Goal: Transaction & Acquisition: Purchase product/service

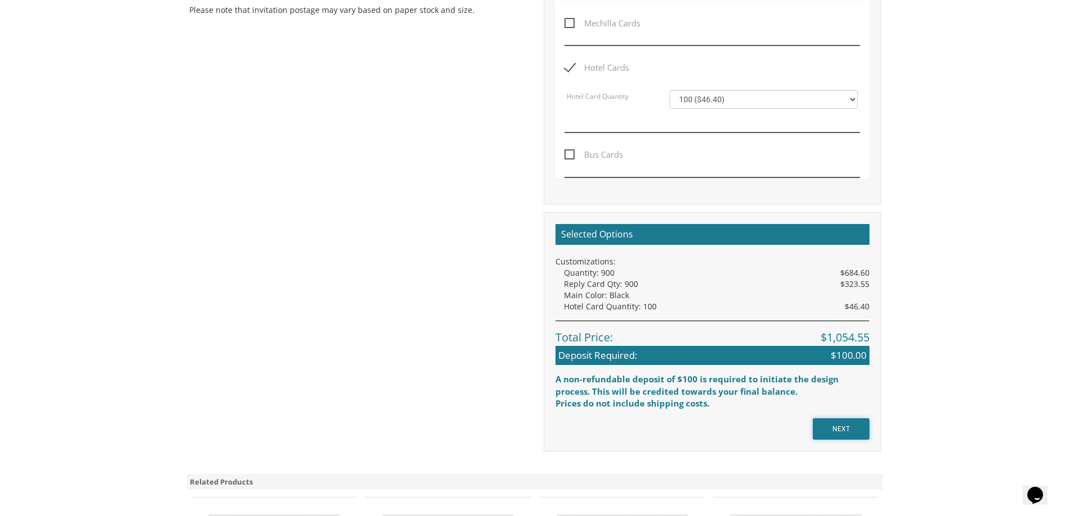
click at [829, 430] on input "NEXT" at bounding box center [840, 428] width 57 height 21
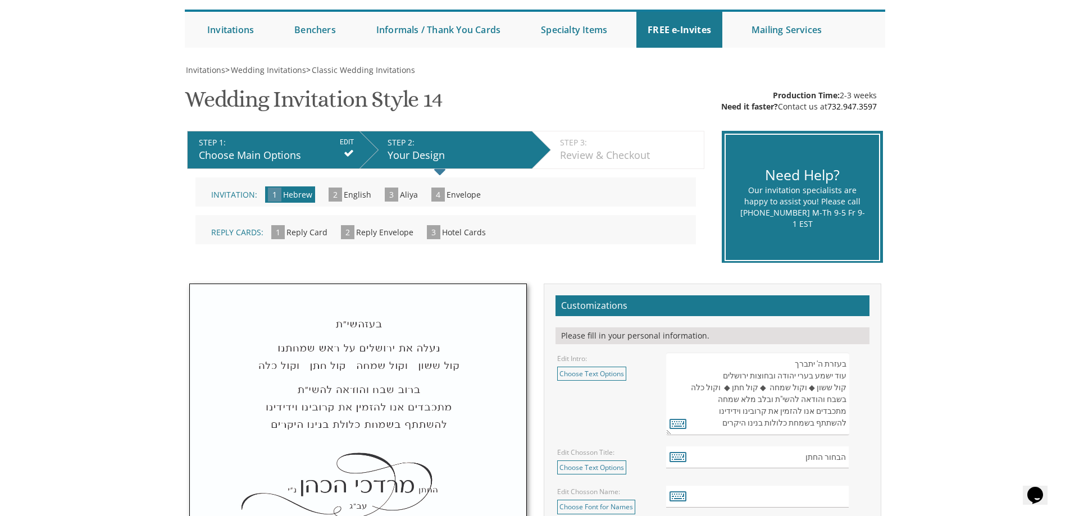
scroll to position [281, 0]
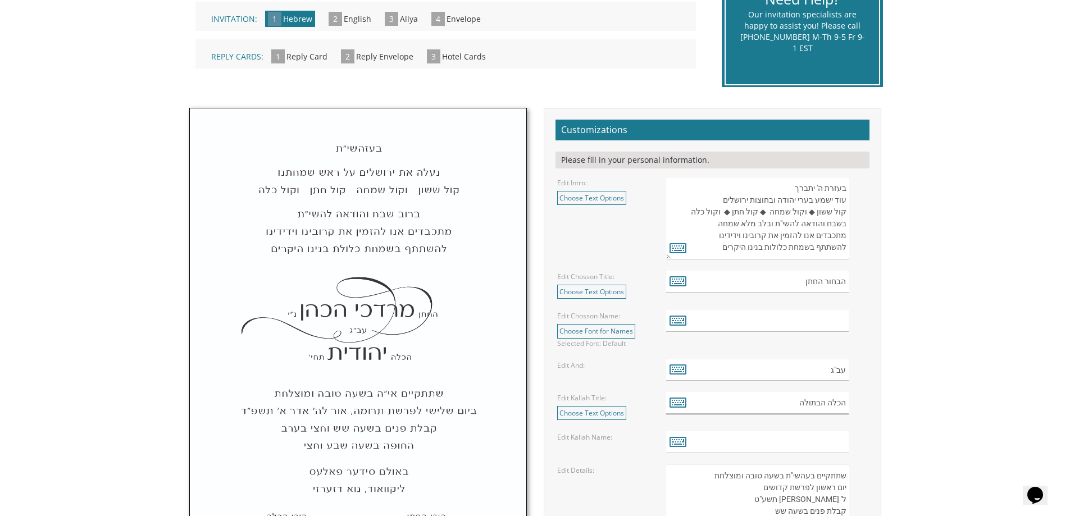
drag, startPoint x: 822, startPoint y: 403, endPoint x: 786, endPoint y: 409, distance: 36.4
click at [786, 409] on input "הכלה הבתולה" at bounding box center [757, 403] width 182 height 22
type input "הכלה"
click at [804, 435] on input "text" at bounding box center [757, 442] width 182 height 22
type input "ב"
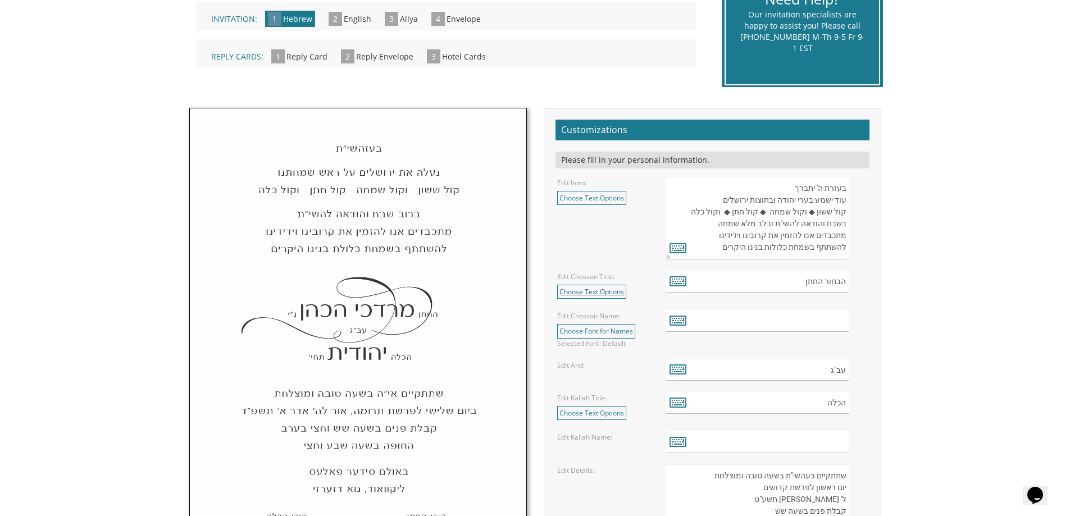
click at [618, 291] on link "Choose Text Options" at bounding box center [591, 292] width 69 height 14
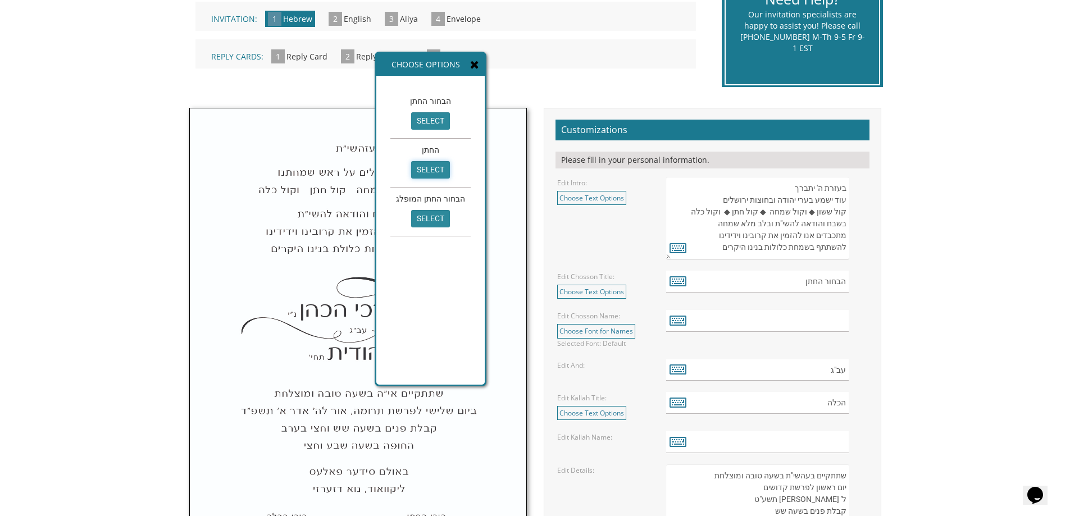
click at [427, 168] on input "select" at bounding box center [430, 169] width 39 height 17
type input "החתן"
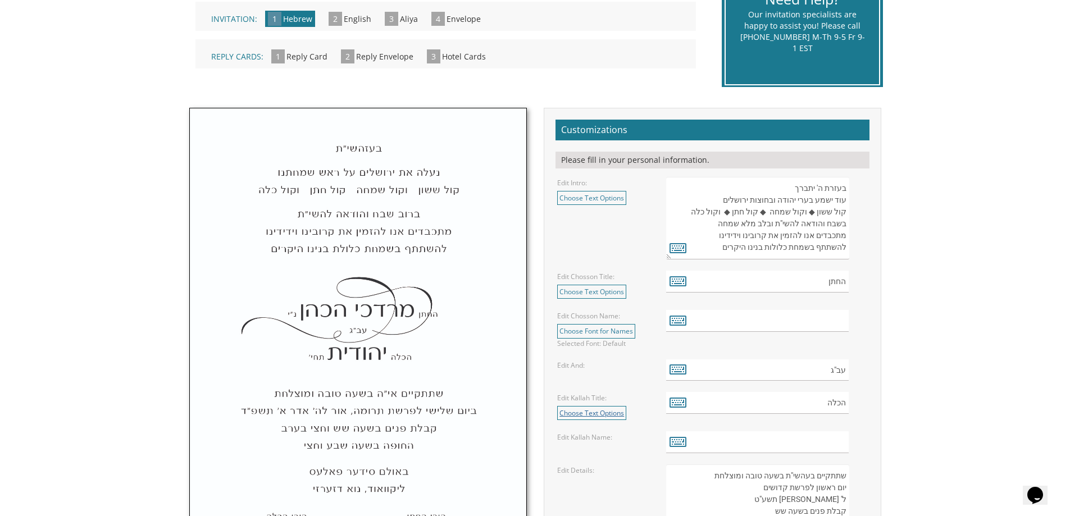
click at [597, 414] on link "Choose Text Options" at bounding box center [591, 413] width 69 height 14
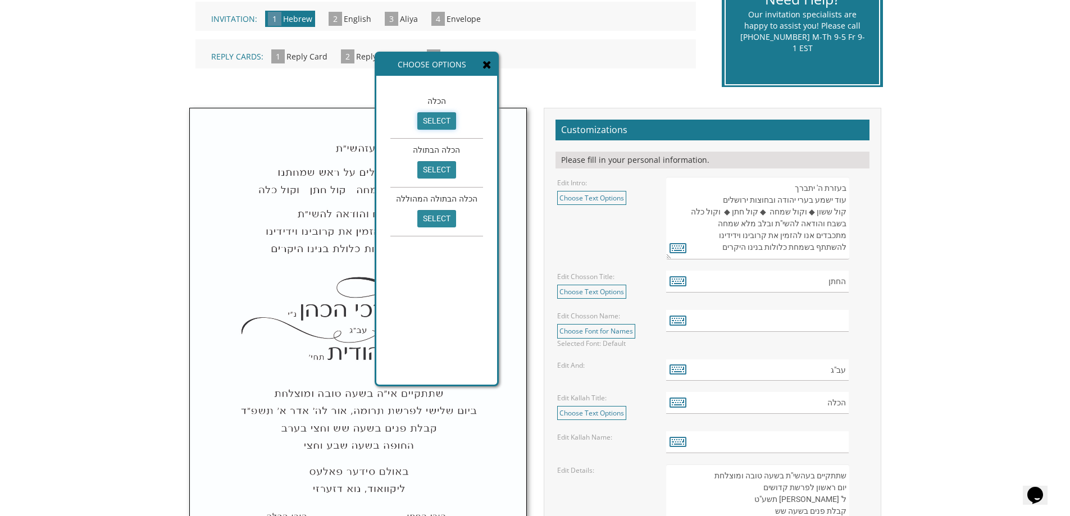
click at [427, 120] on input "select" at bounding box center [436, 120] width 39 height 17
type input "הכלה"
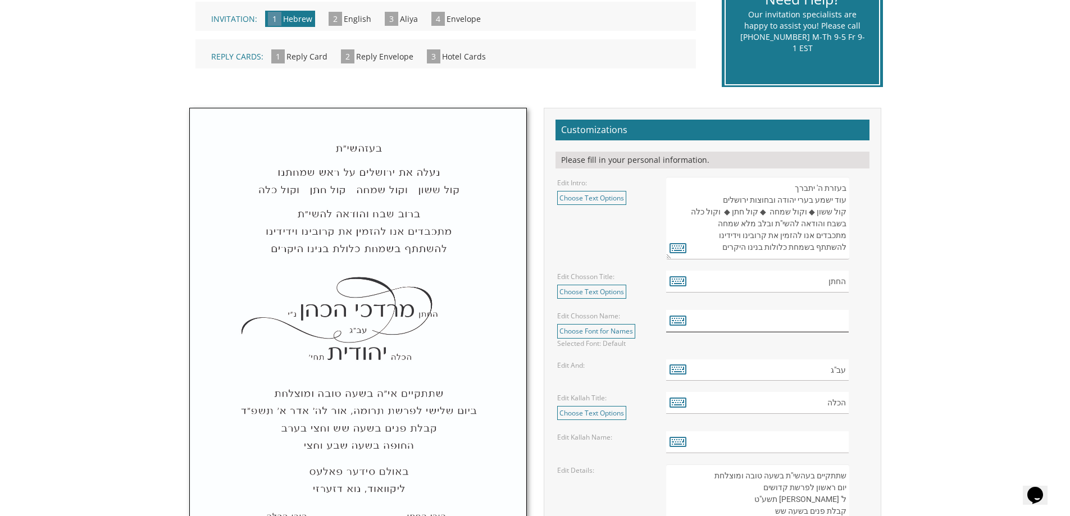
click at [783, 318] on input "text" at bounding box center [757, 321] width 182 height 22
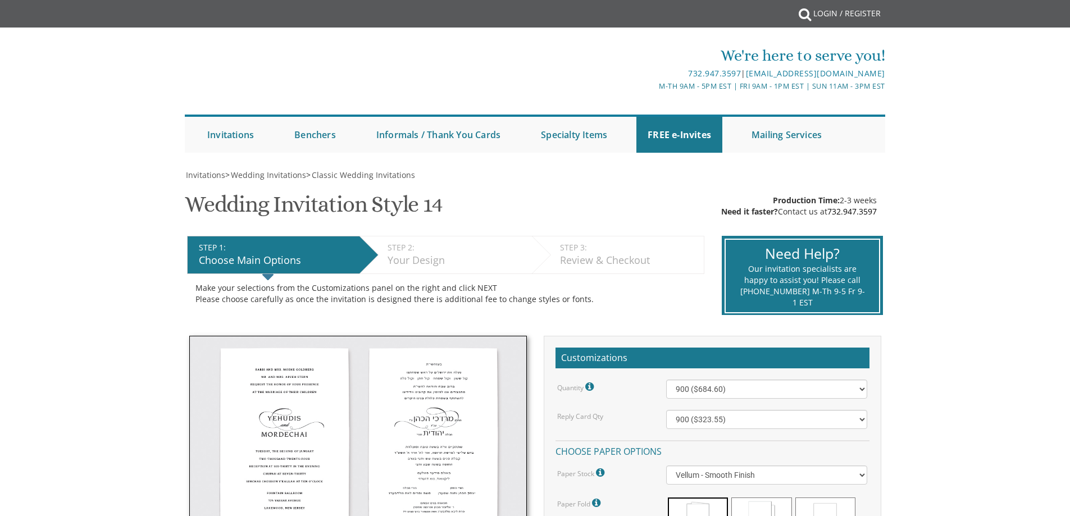
select select "900"
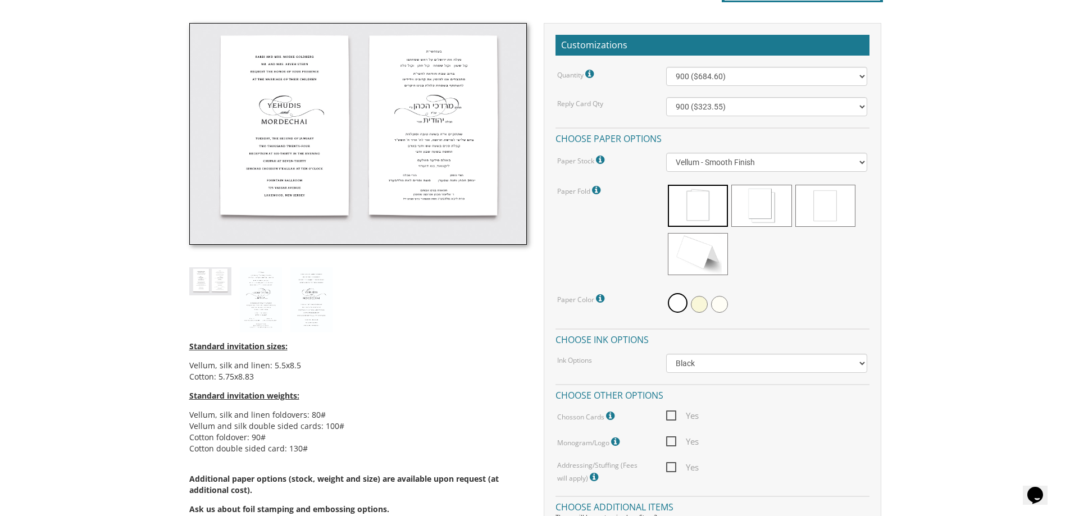
scroll to position [304, 0]
